Goal: Task Accomplishment & Management: Use online tool/utility

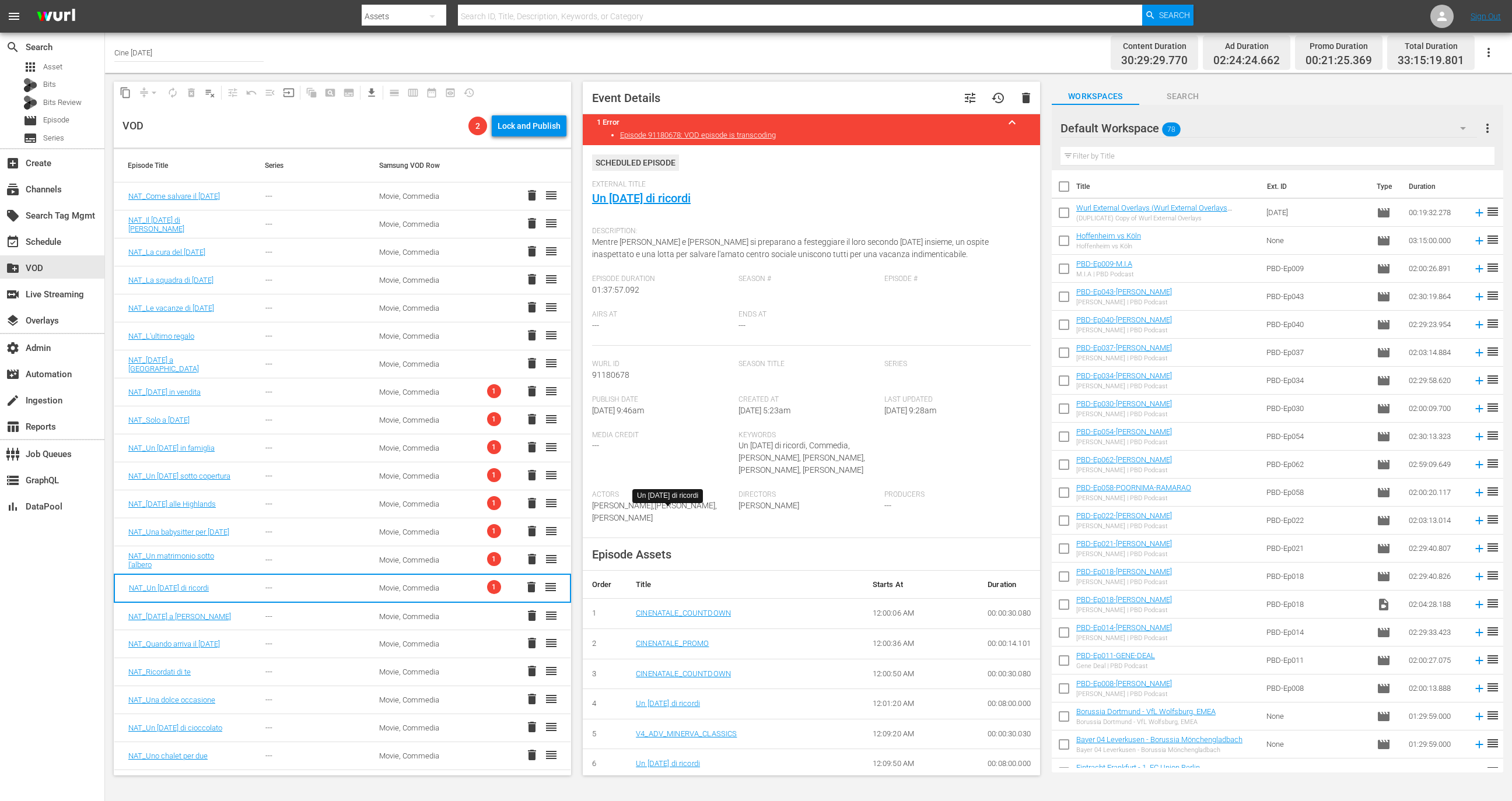
scroll to position [179, 0]
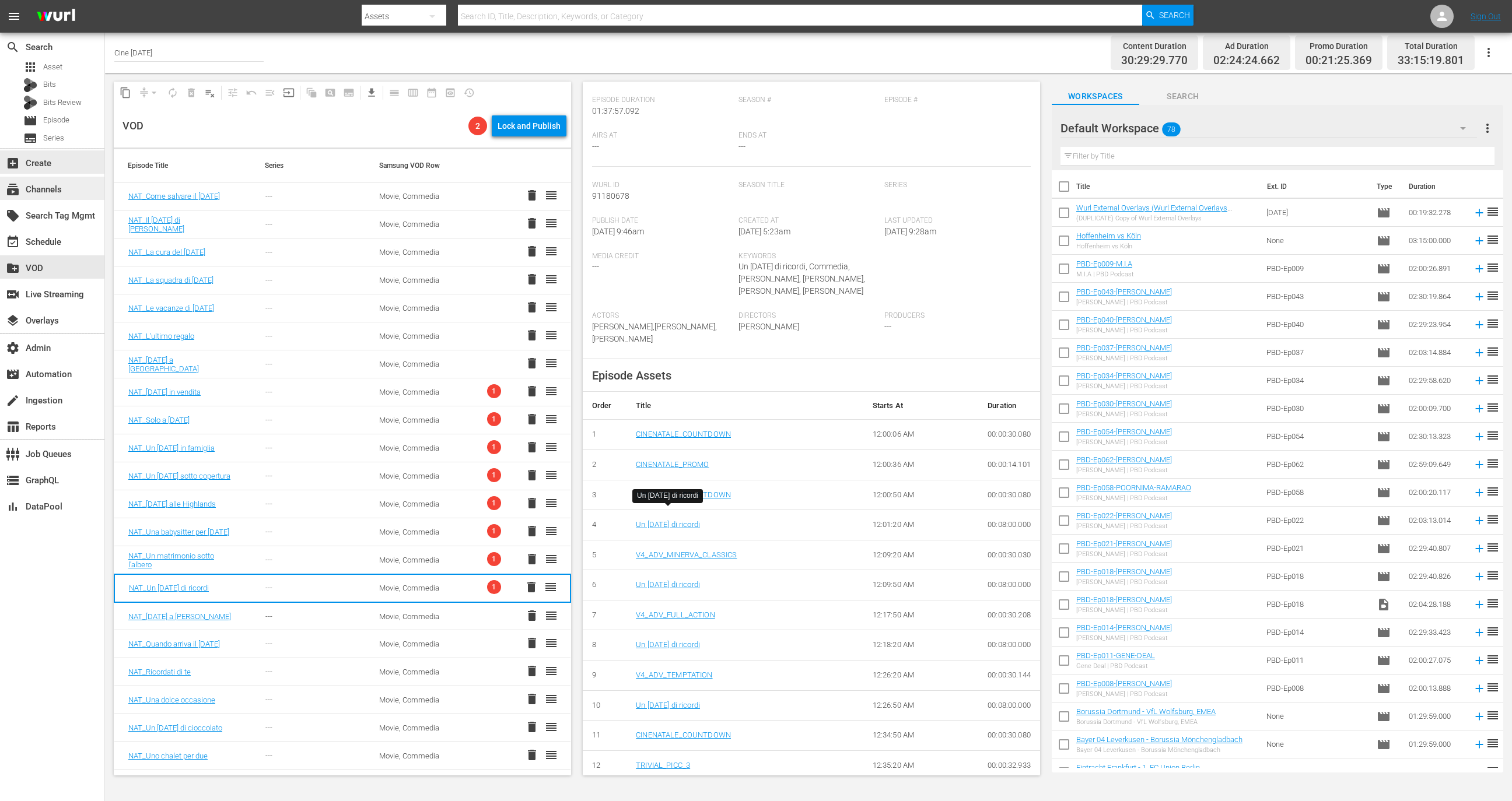
click at [81, 187] on div "subscriptions Channels" at bounding box center [52, 188] width 104 height 24
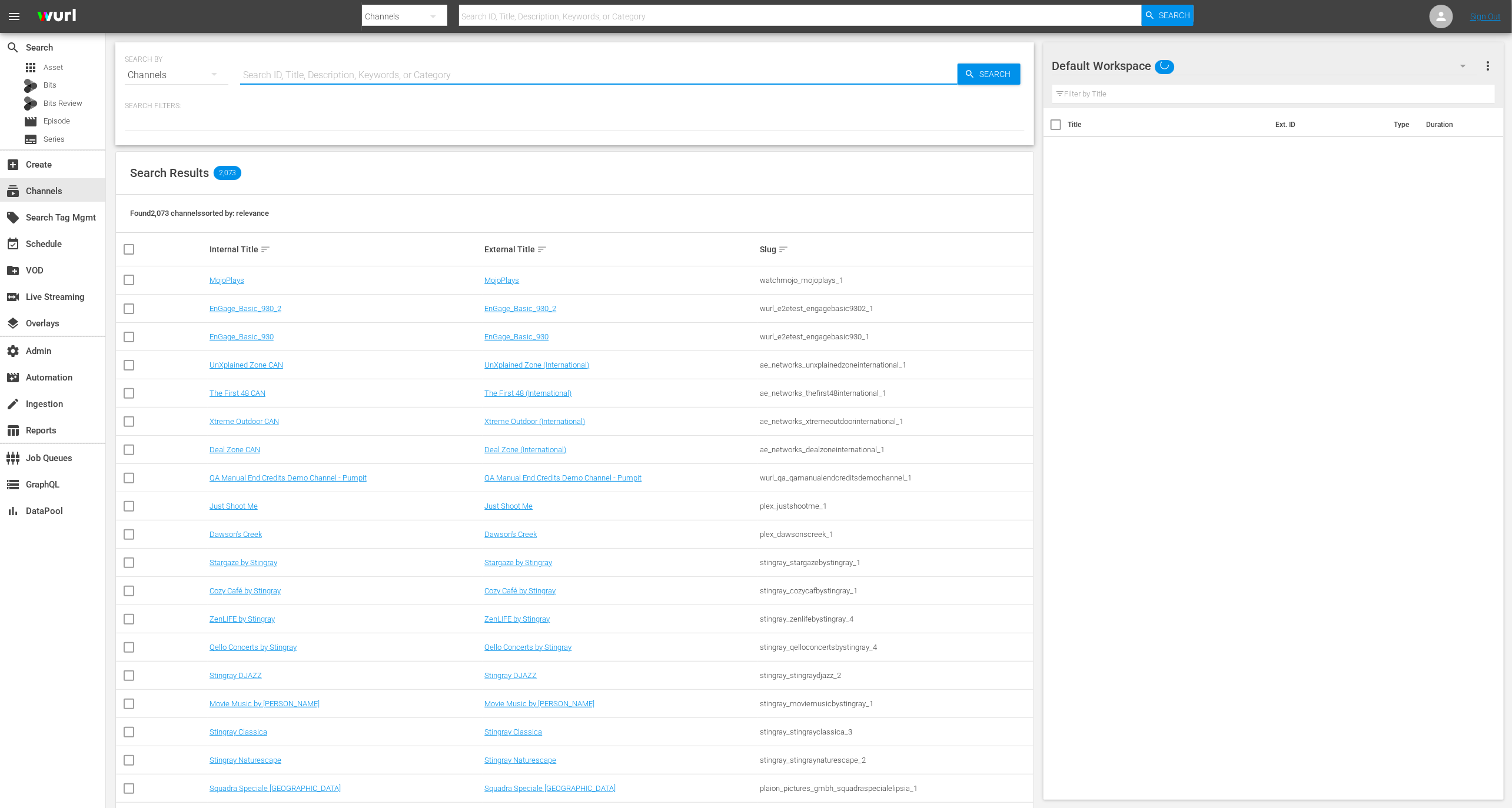
click at [307, 72] on input "text" at bounding box center [599, 75] width 718 height 28
paste input "plaion_pictures_gmbh_guardiacostiera_1"
type input "plaion_pictures_gmbh_guardiacostiera_1"
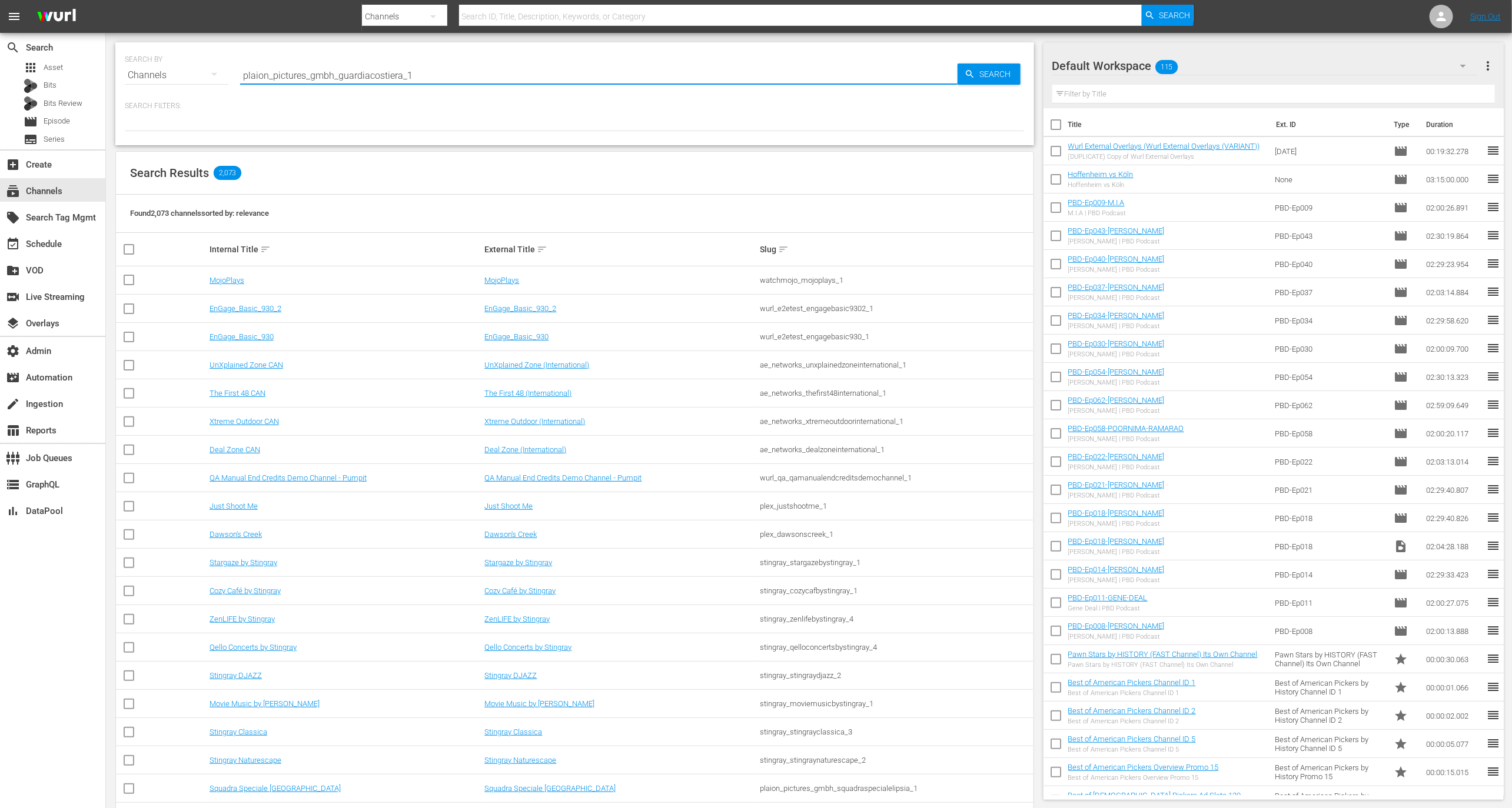
type input "plaion_pictures_gmbh_guardiacostiera_1"
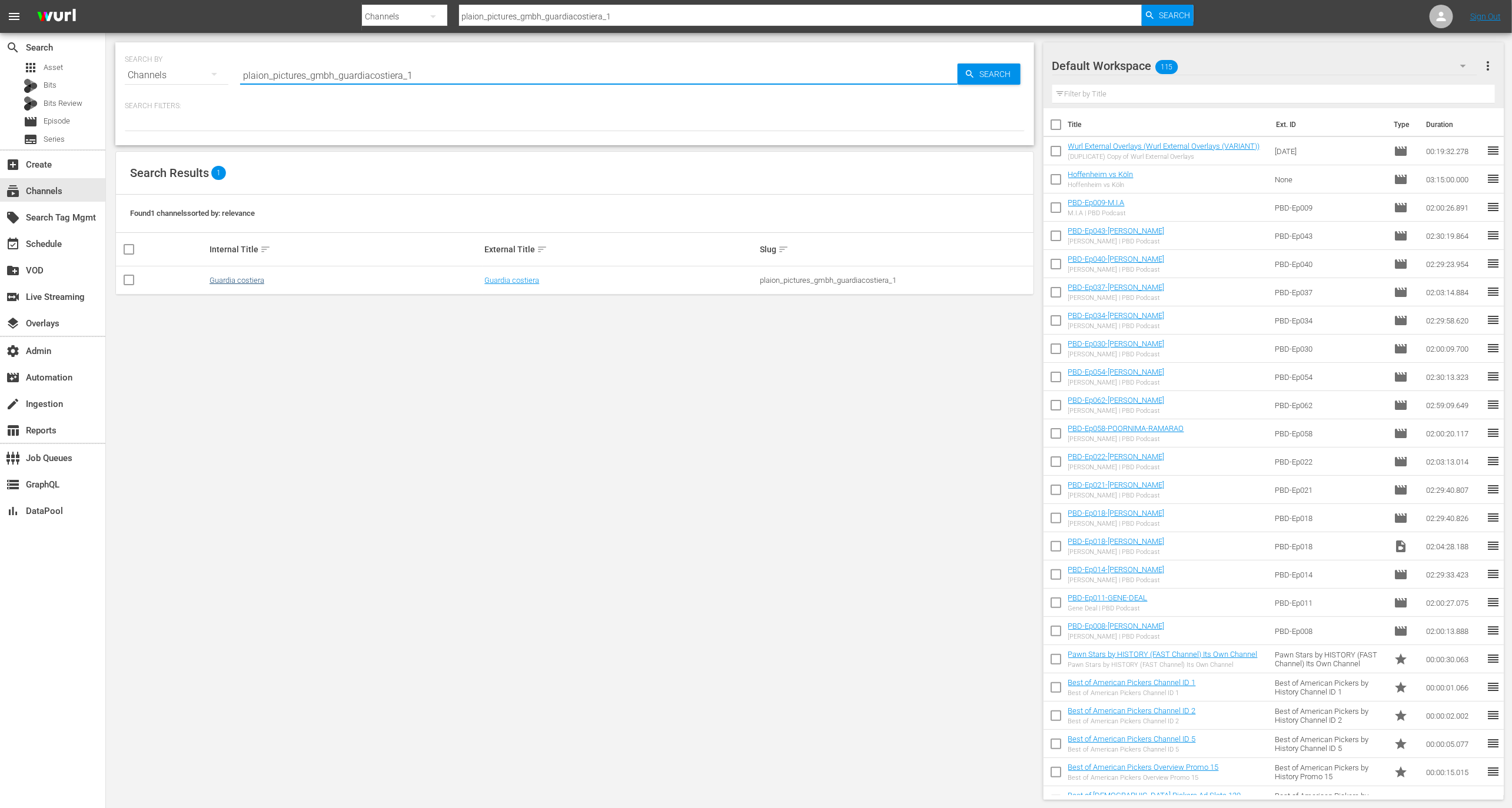
type input "plaion_pictures_gmbh_guardiacostiera_1"
click at [240, 280] on link "Guardia costiera" at bounding box center [237, 280] width 54 height 9
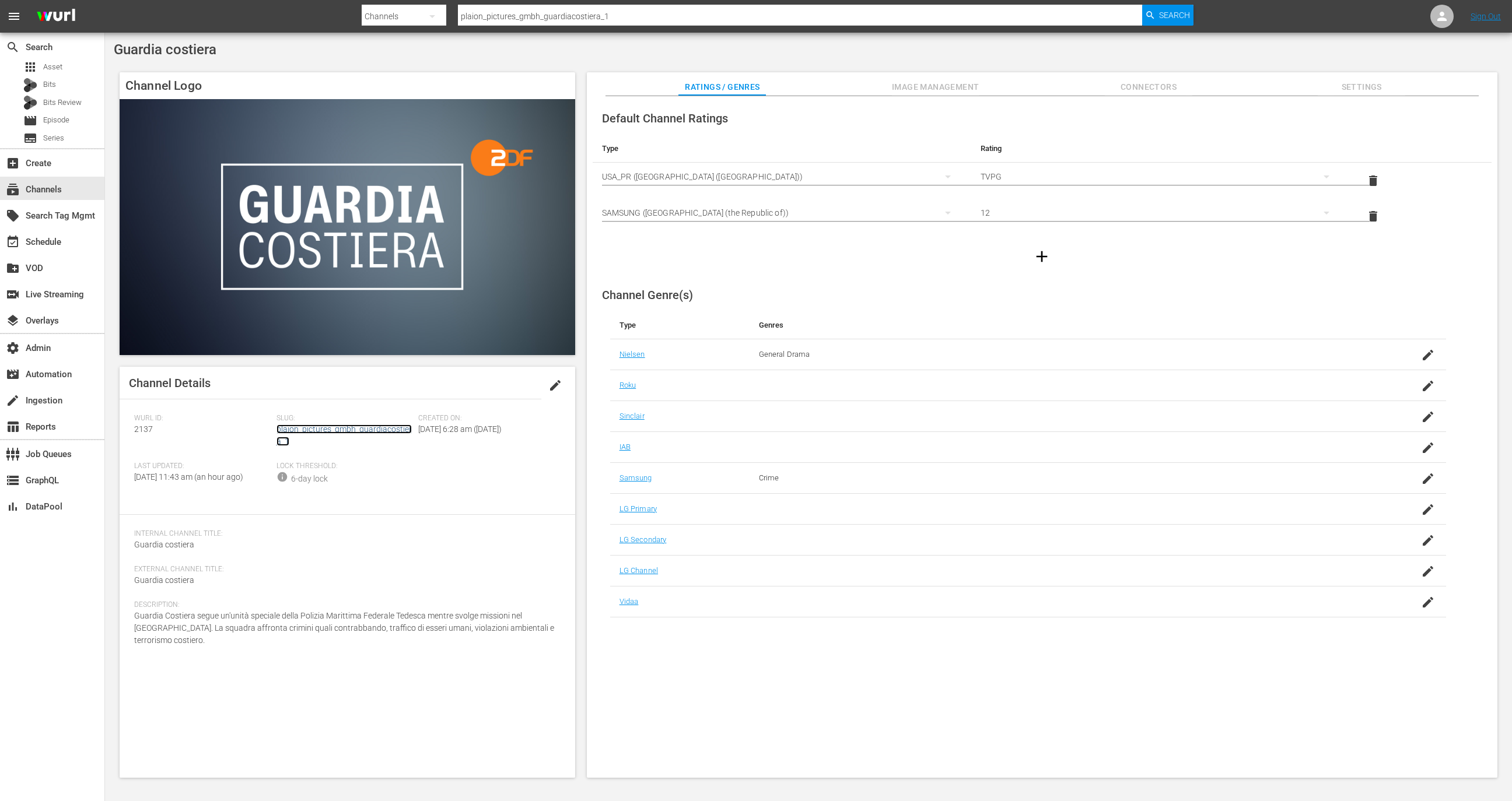
click at [343, 434] on link "plaion_pictures_gmbh_guardiacostiera_1" at bounding box center [345, 435] width 136 height 21
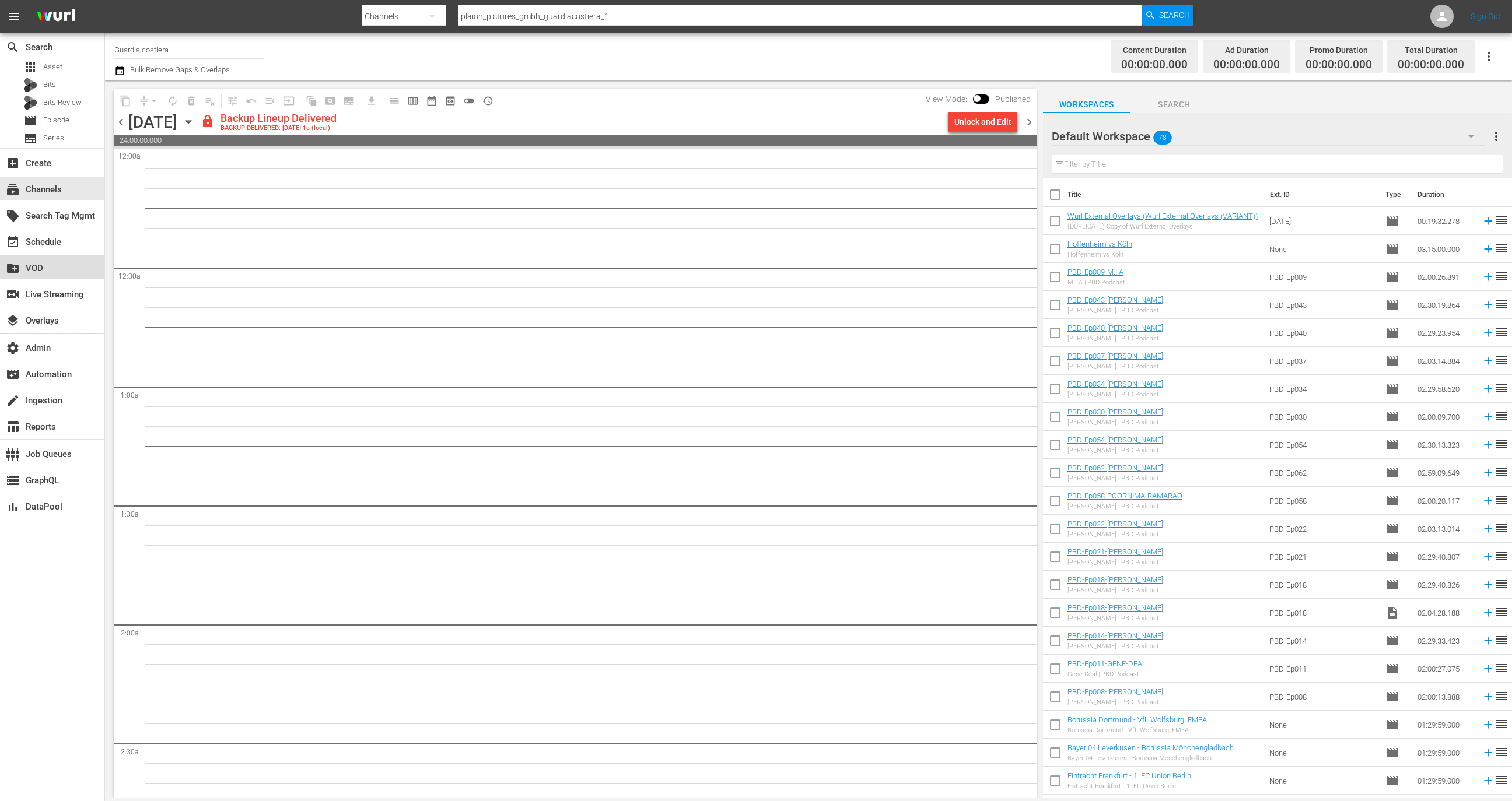
click at [73, 262] on div "create_new_folder VOD" at bounding box center [52, 267] width 104 height 24
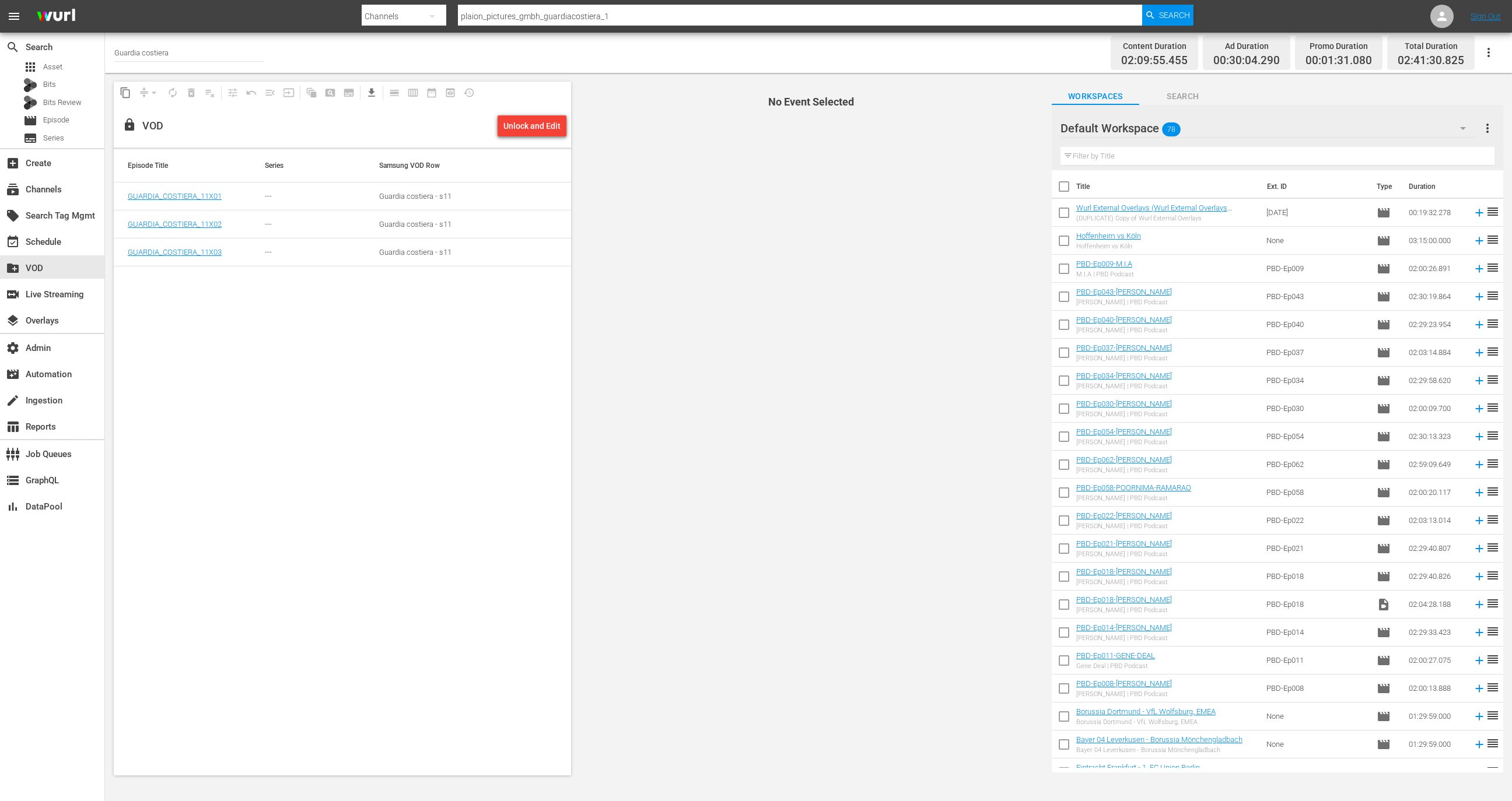
click at [1500, 47] on button "button" at bounding box center [1488, 53] width 28 height 28
click at [1430, 113] on div "Channel JSON (S3Redir)" at bounding box center [1410, 116] width 112 height 21
click at [46, 192] on div "subscriptions Channels" at bounding box center [33, 187] width 65 height 10
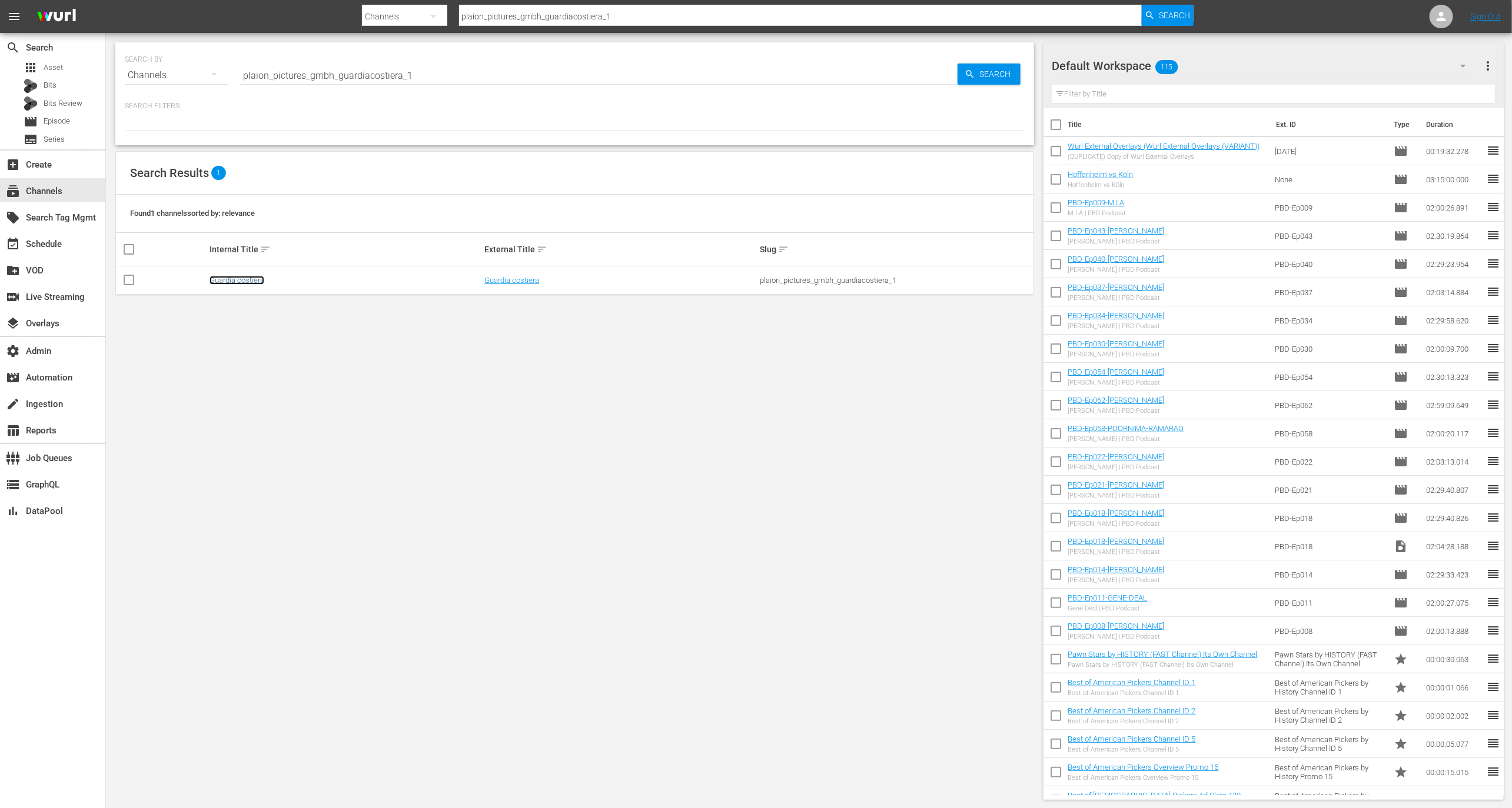
click at [239, 276] on link "Guardia costiera" at bounding box center [237, 280] width 54 height 9
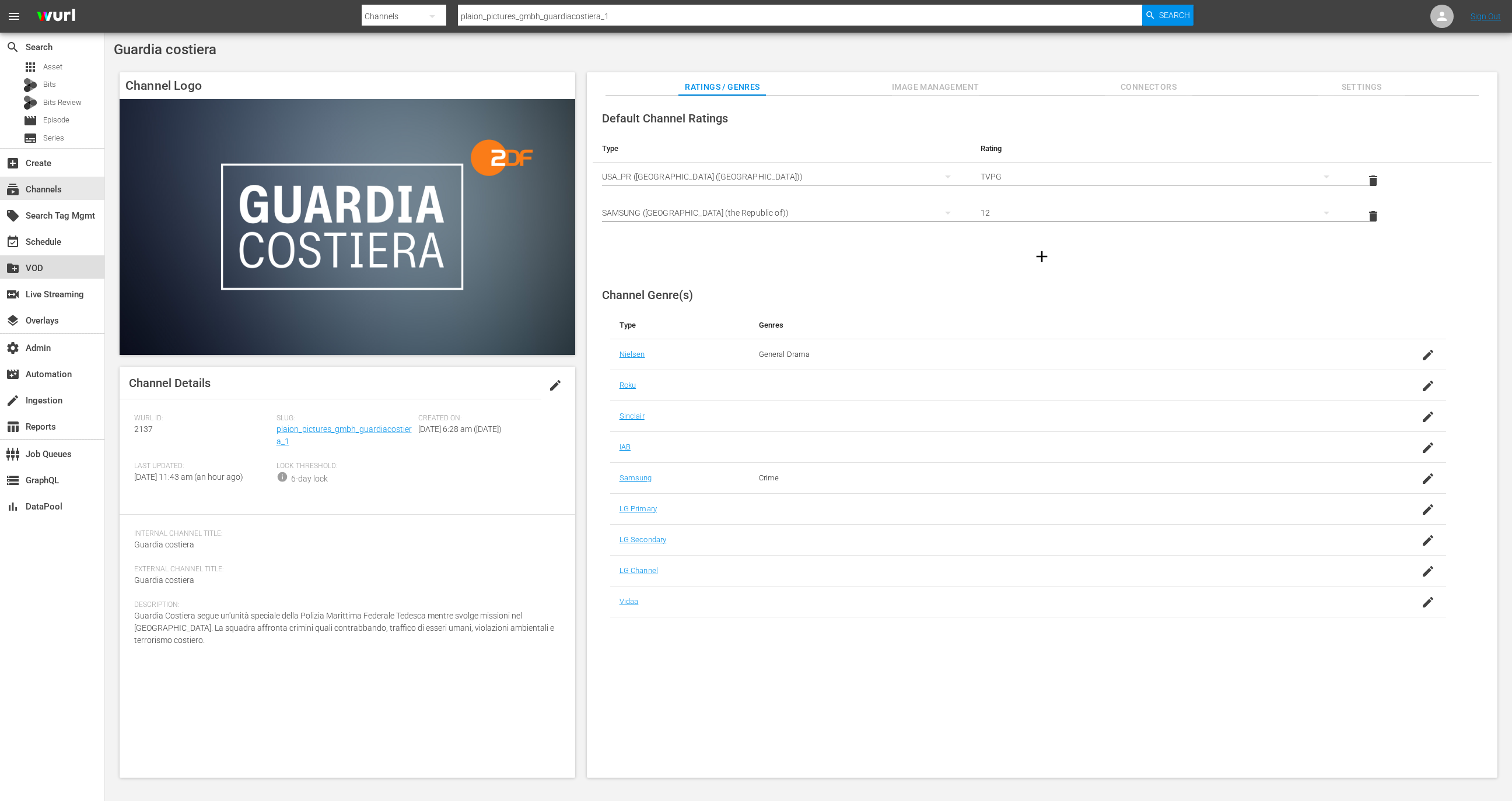
click at [62, 272] on div "create_new_folder VOD" at bounding box center [52, 267] width 104 height 24
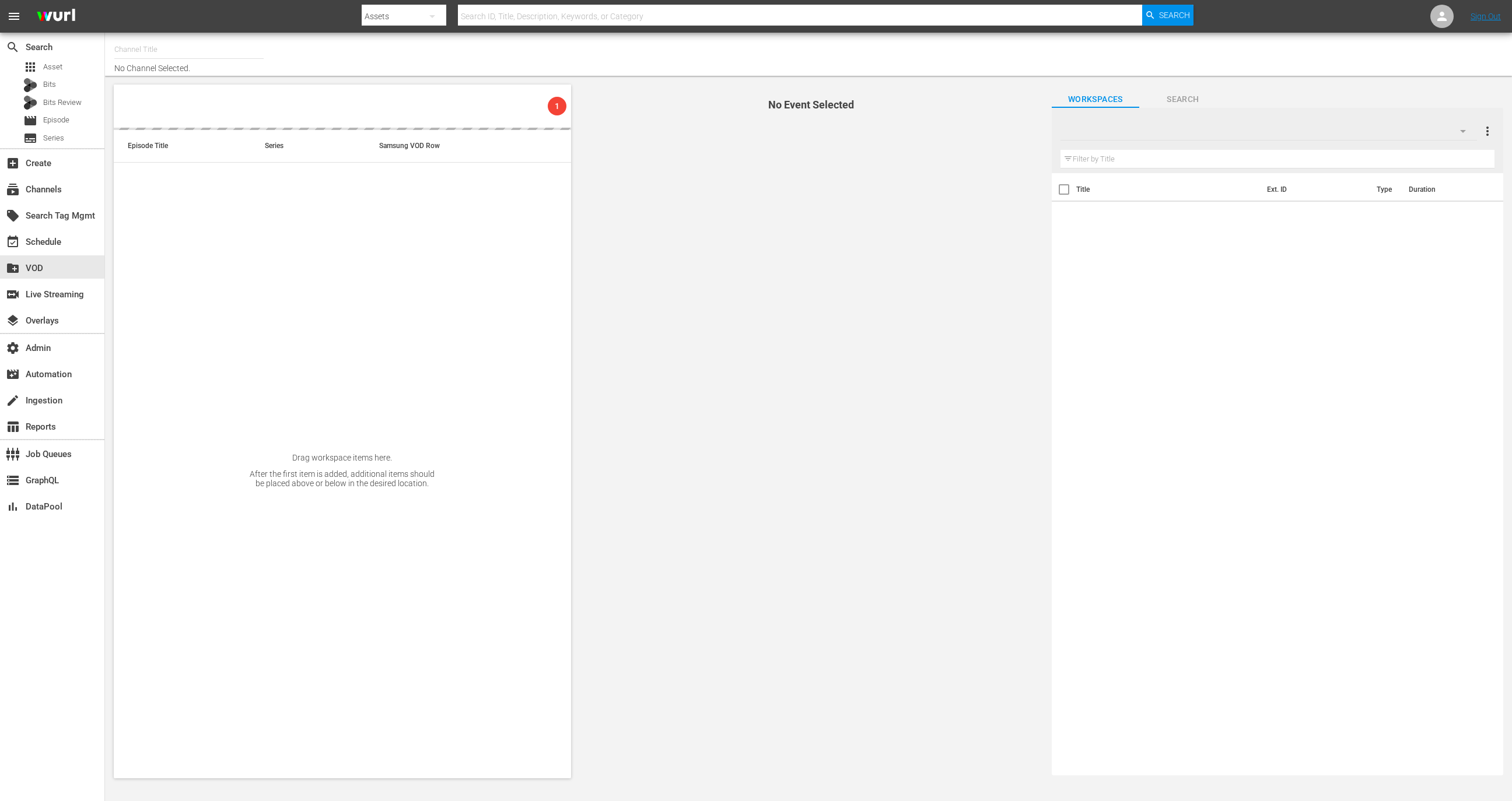
type input "Cine [DATE])"
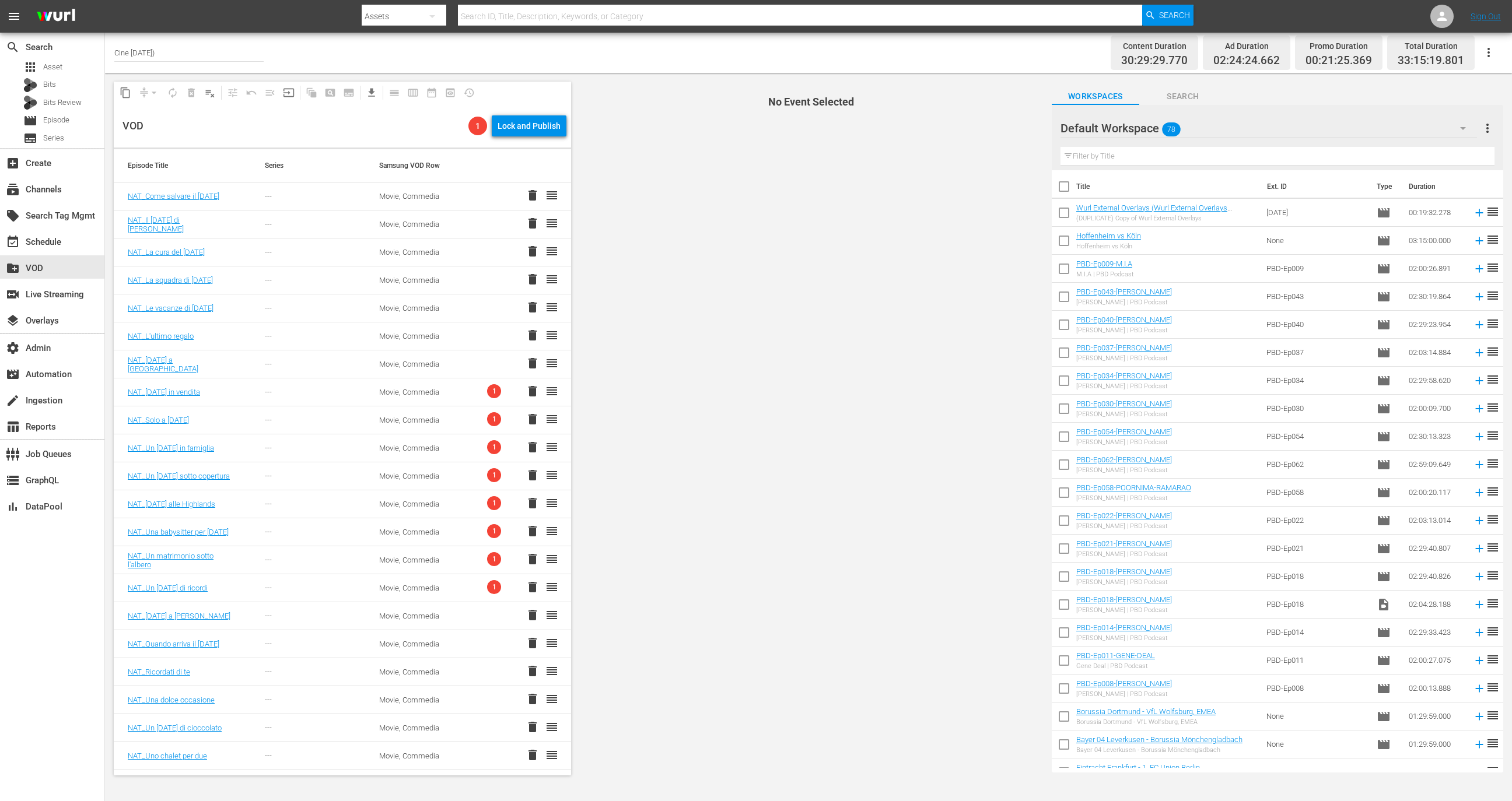
click at [418, 402] on td "Movie, Commedia" at bounding box center [422, 392] width 114 height 28
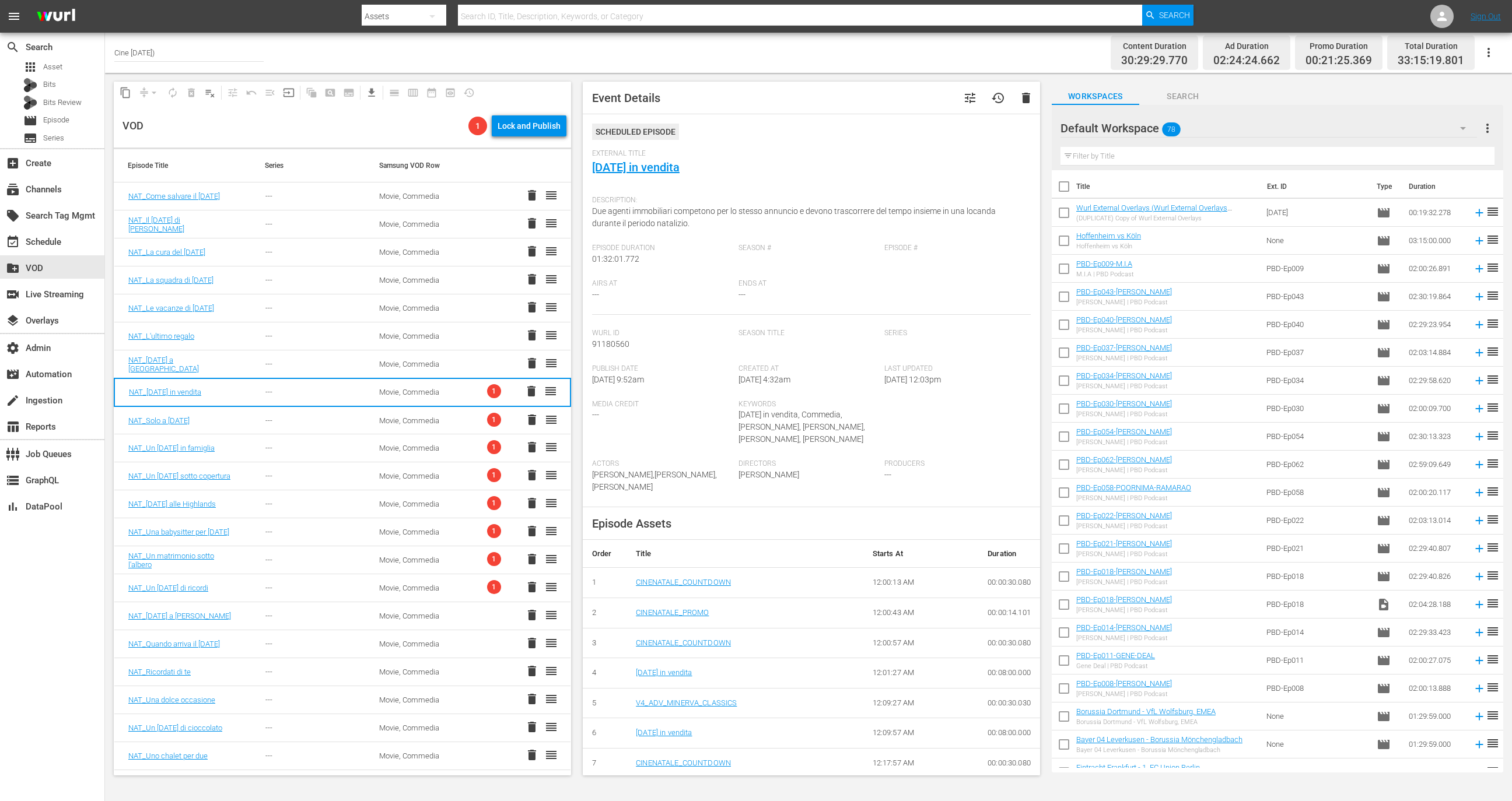
click at [422, 432] on td "Movie, Commedia" at bounding box center [422, 421] width 113 height 28
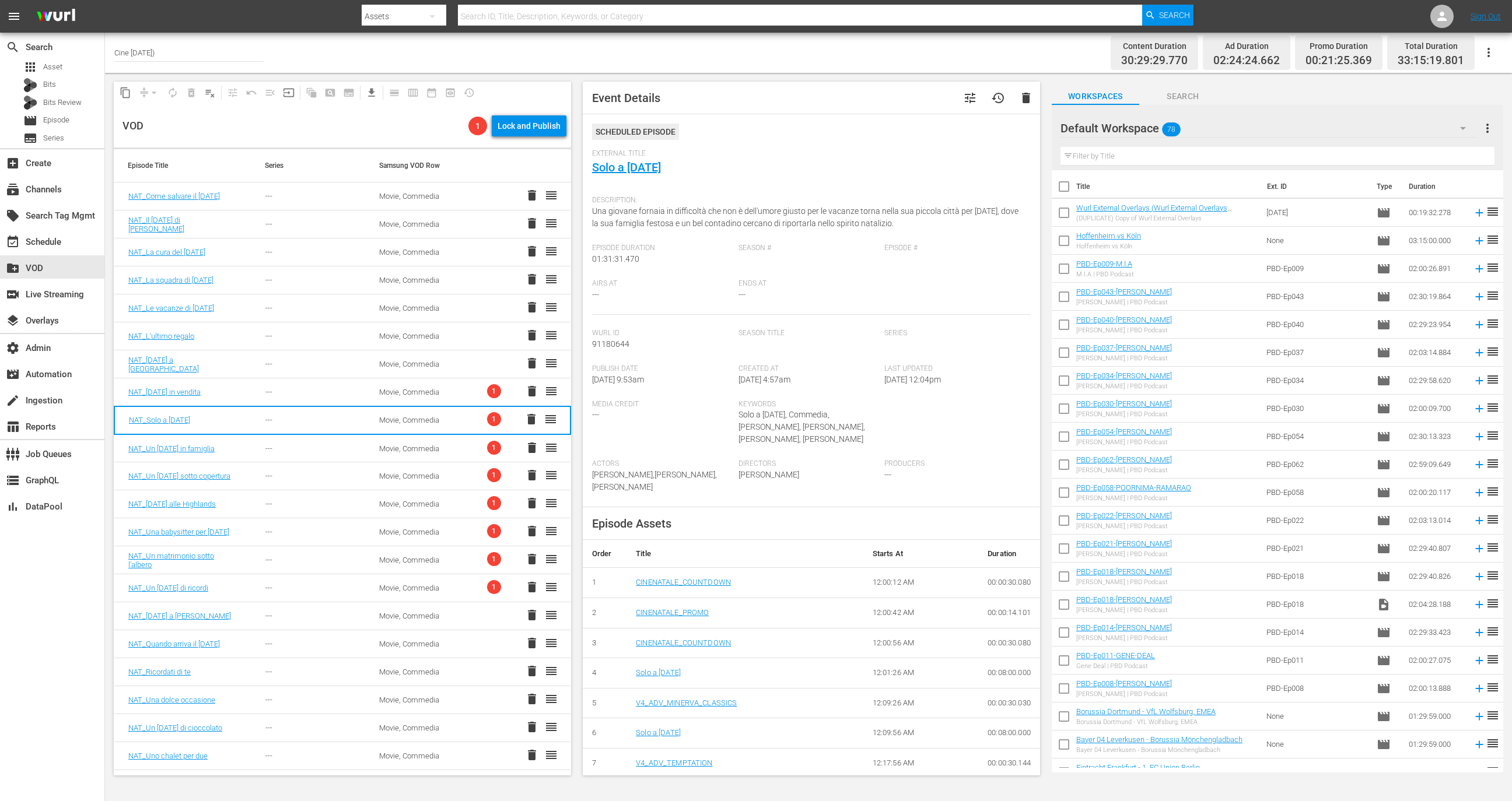
click at [426, 414] on td "Movie, Commedia" at bounding box center [422, 421] width 113 height 28
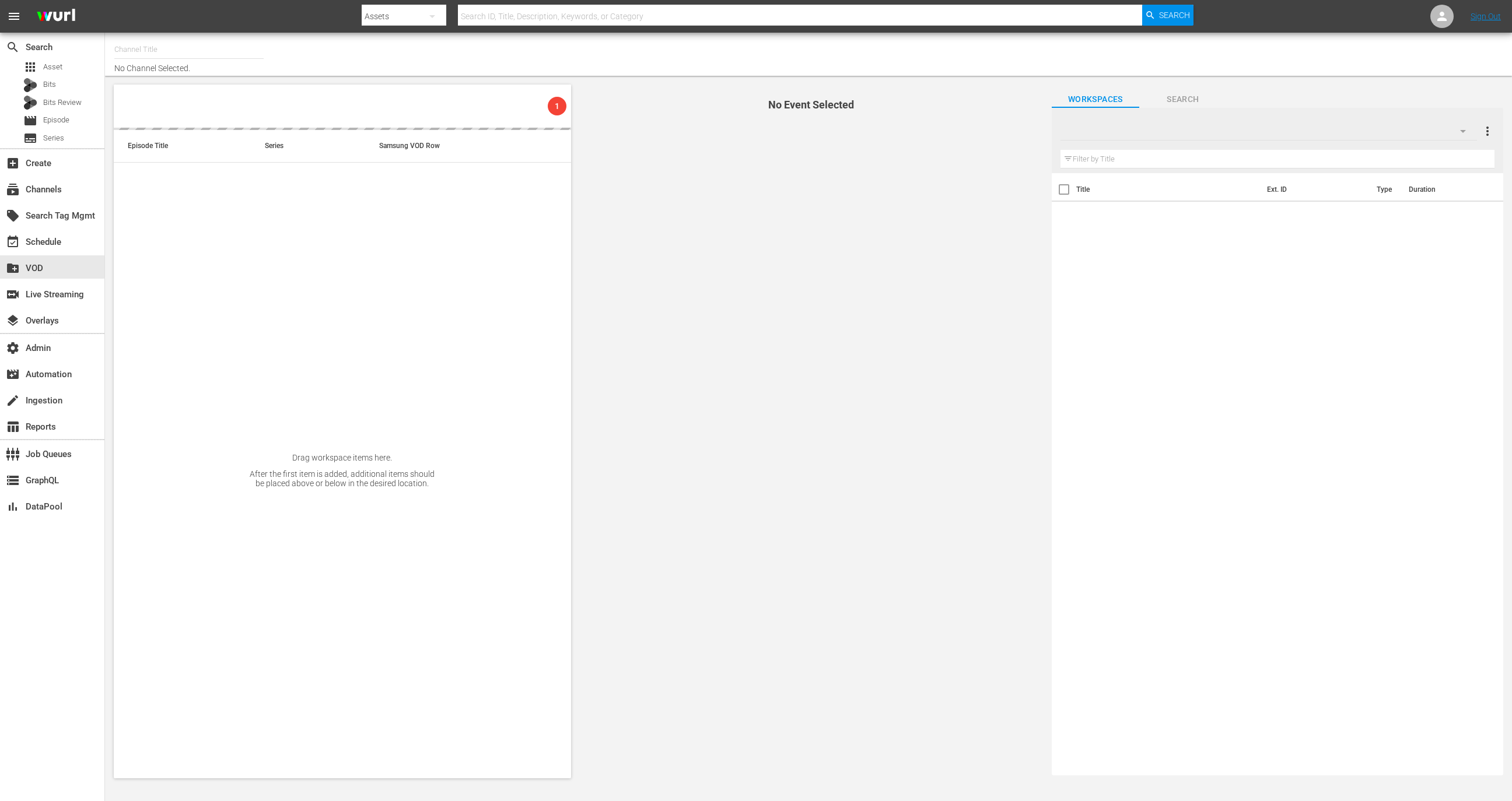
type input "Cine Natale (2130)"
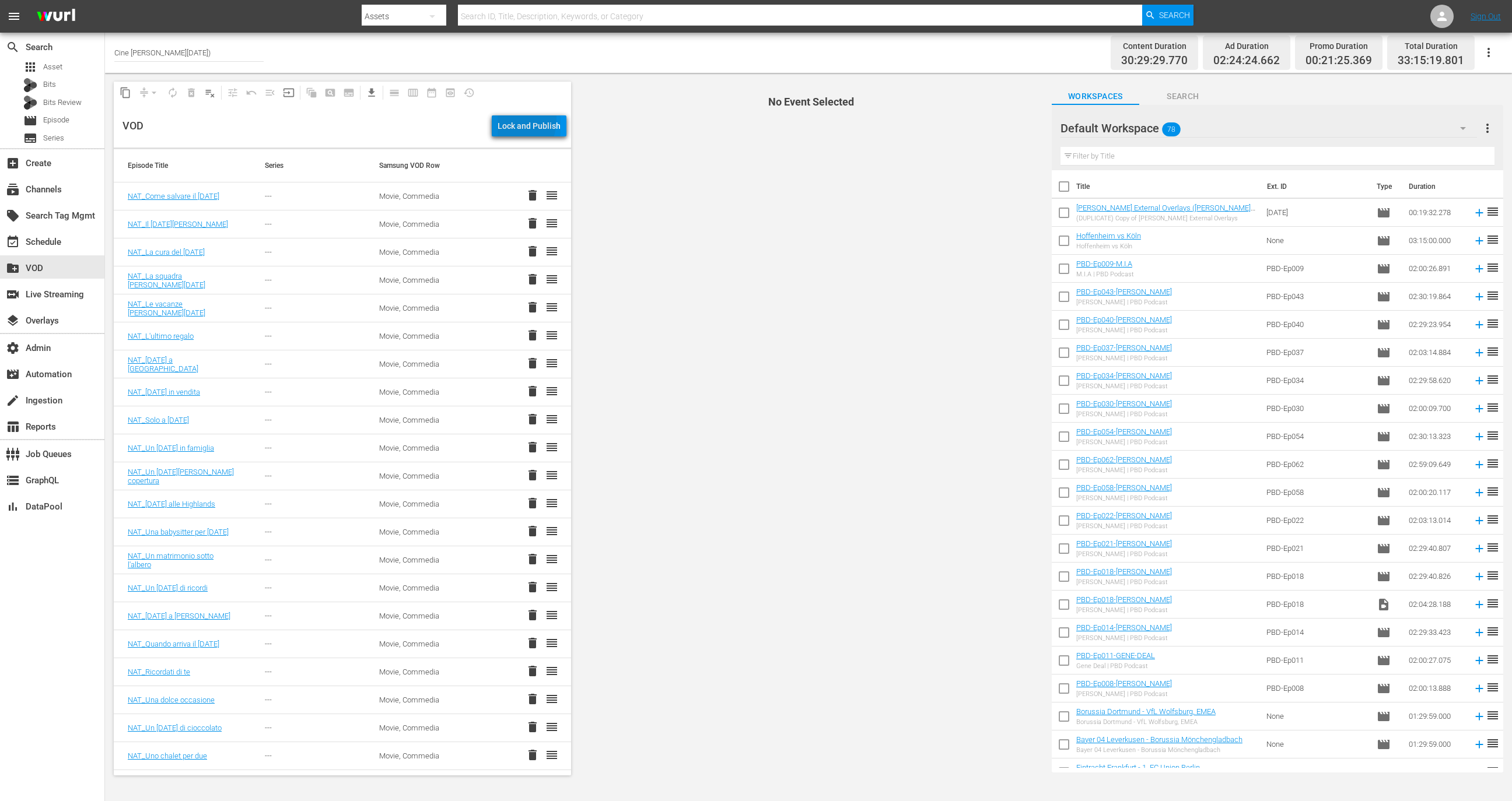
click at [503, 120] on div "Lock and Publish" at bounding box center [529, 126] width 63 height 21
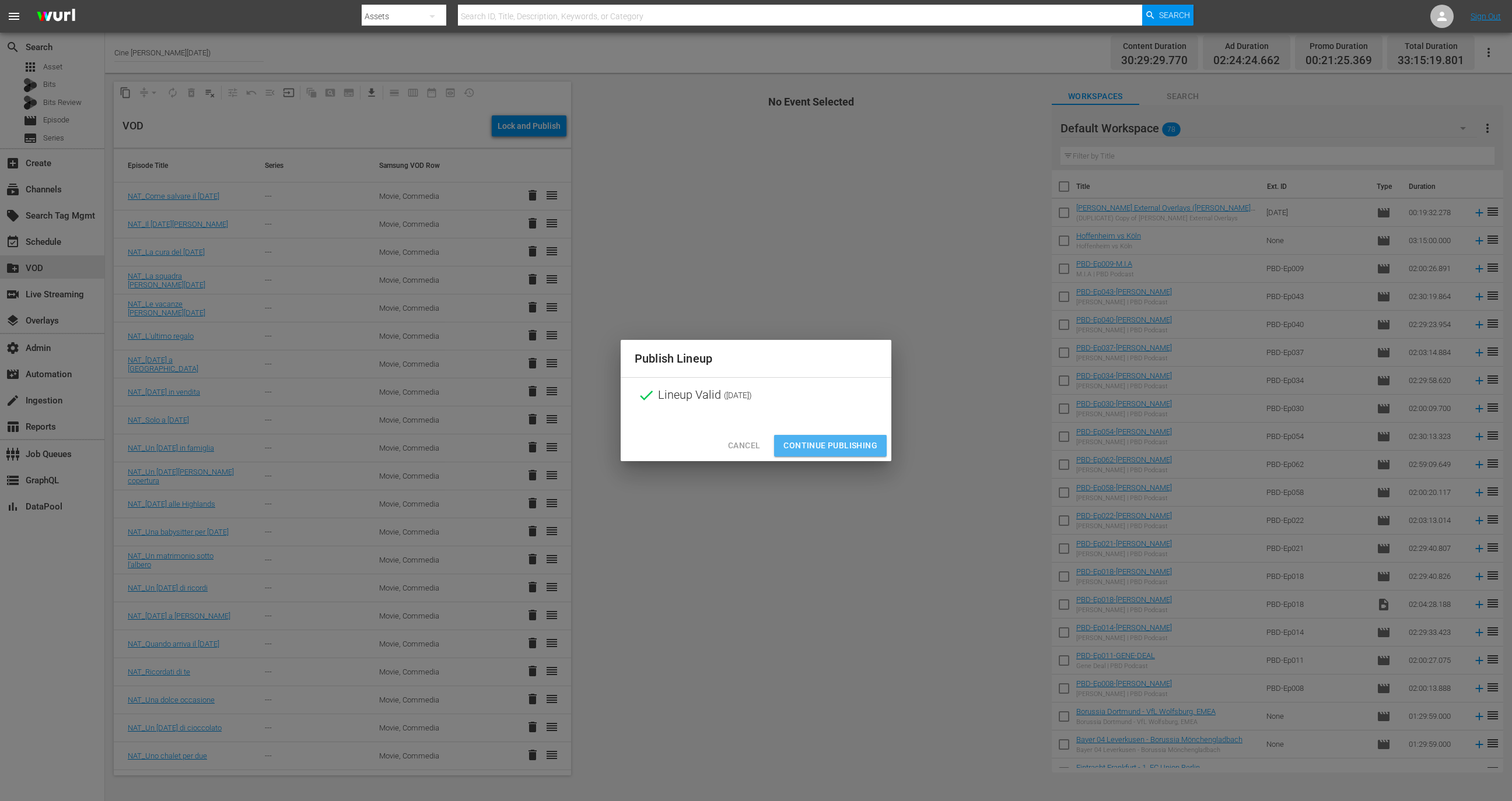
click at [835, 453] on button "Continue Publishing" at bounding box center [830, 445] width 113 height 21
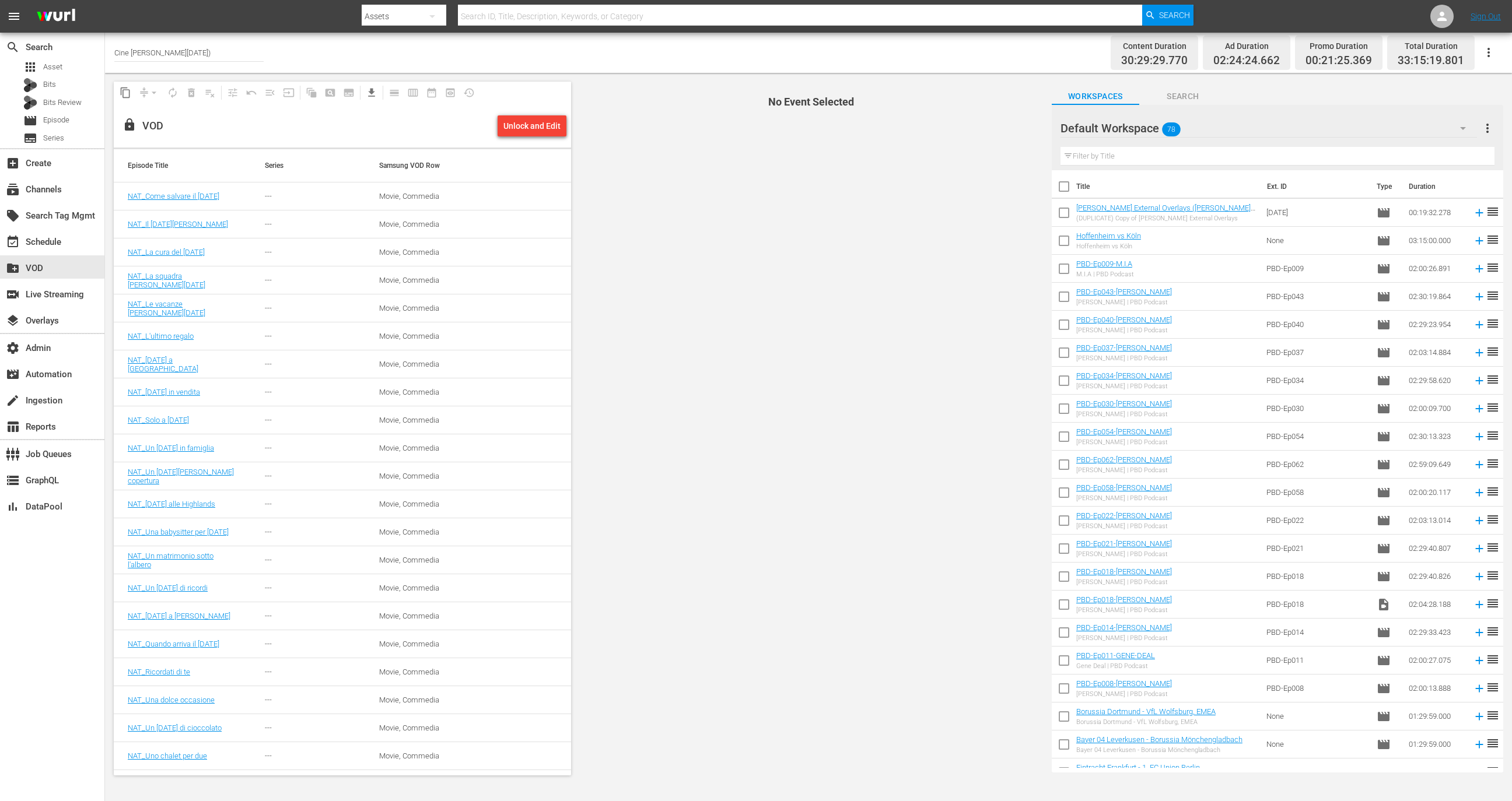
click at [1489, 42] on button "button" at bounding box center [1488, 53] width 28 height 28
click at [1407, 121] on div "Channel JSON (S3Redir)" at bounding box center [1410, 116] width 112 height 21
